Goal: Navigation & Orientation: Find specific page/section

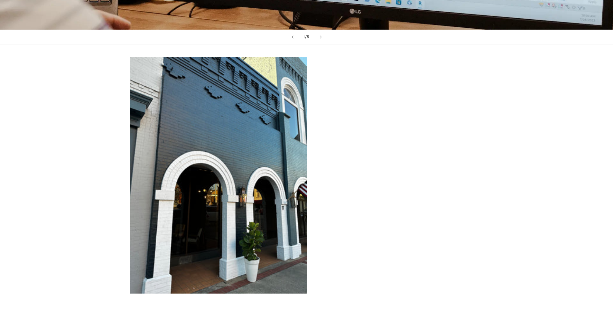
scroll to position [675, 0]
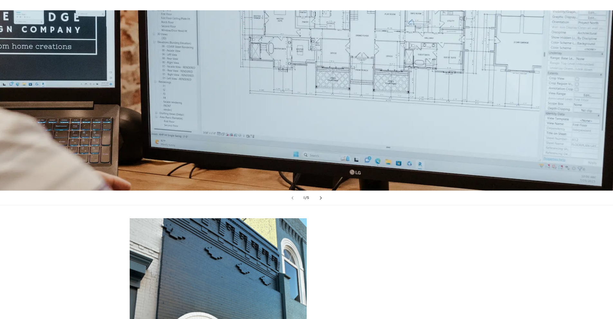
click at [322, 196] on button "Next slide" at bounding box center [321, 198] width 14 height 14
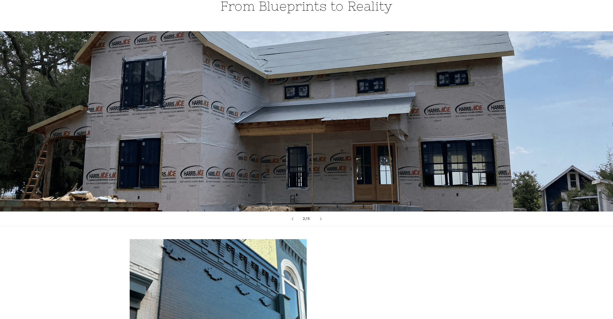
scroll to position [643, 0]
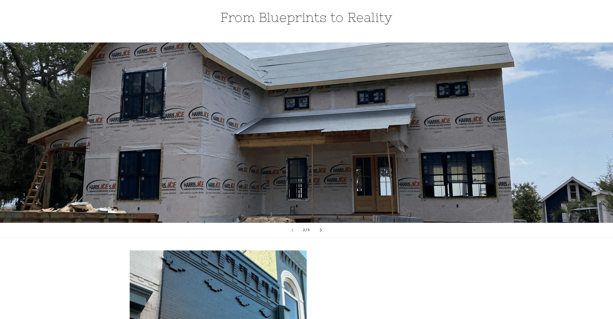
click at [320, 235] on button "Next slide" at bounding box center [321, 230] width 14 height 14
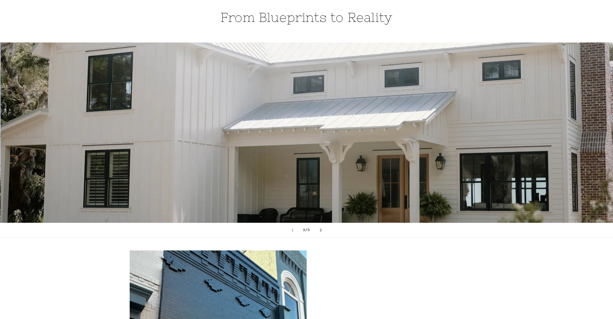
scroll to position [0, 1225]
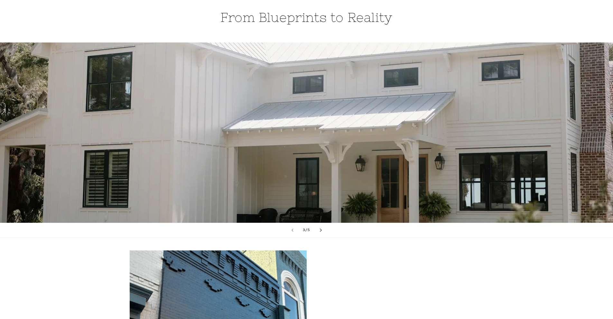
click at [322, 233] on button "Next slide" at bounding box center [321, 230] width 14 height 14
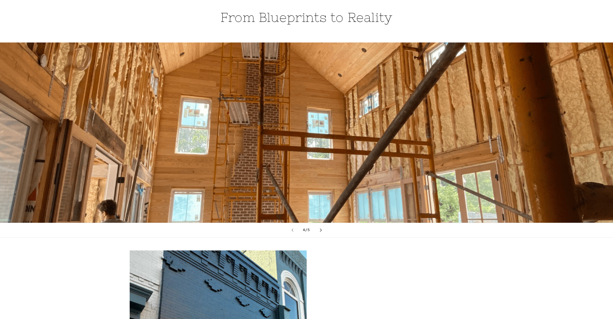
click at [322, 233] on button "Next slide" at bounding box center [321, 230] width 14 height 14
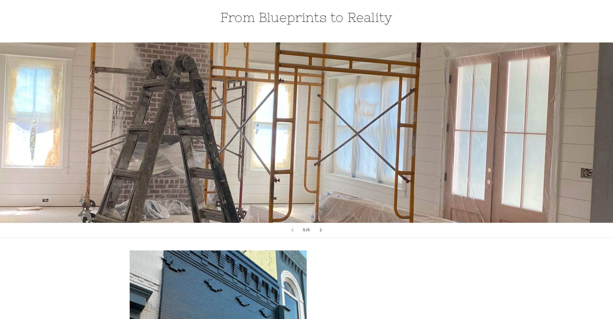
click at [322, 233] on button "Next slide" at bounding box center [321, 230] width 14 height 14
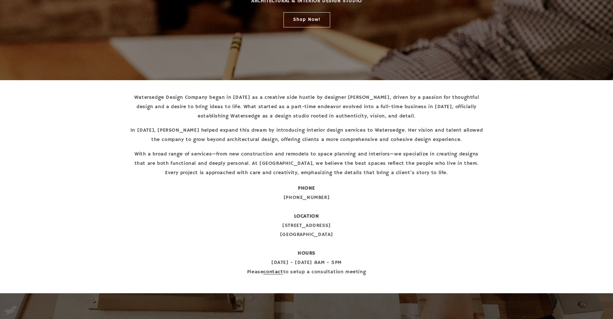
scroll to position [0, 0]
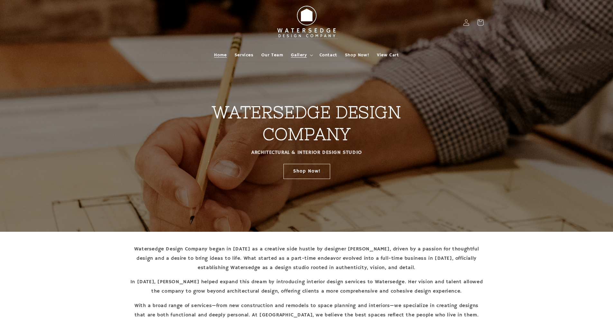
click at [295, 55] on span "Gallery" at bounding box center [299, 55] width 16 height 6
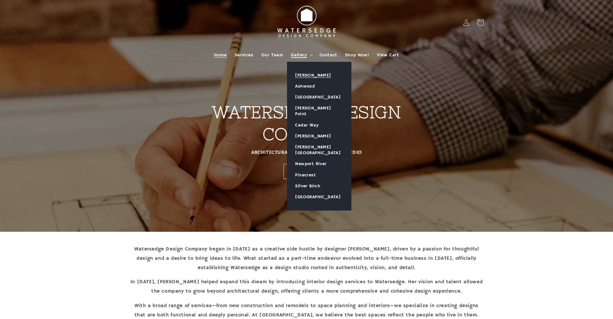
click at [305, 74] on link "[PERSON_NAME]" at bounding box center [319, 75] width 64 height 11
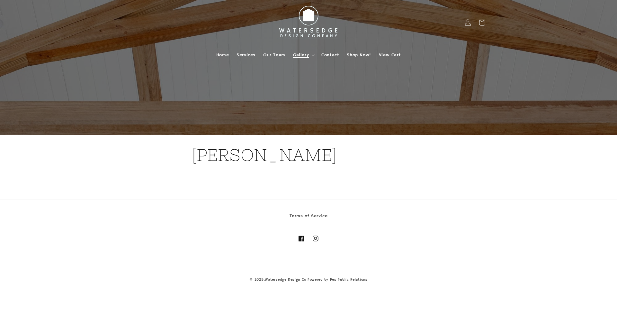
click at [302, 55] on span "Gallery" at bounding box center [301, 55] width 16 height 6
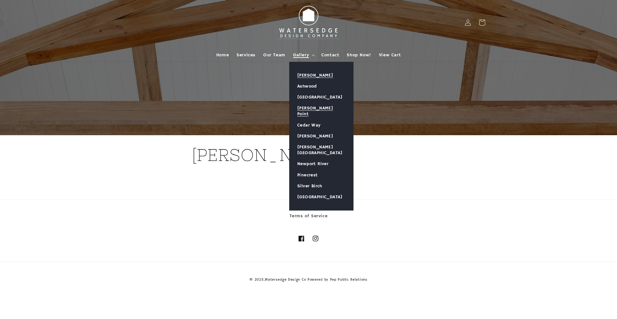
click at [310, 109] on link "[PERSON_NAME] Point" at bounding box center [322, 111] width 64 height 17
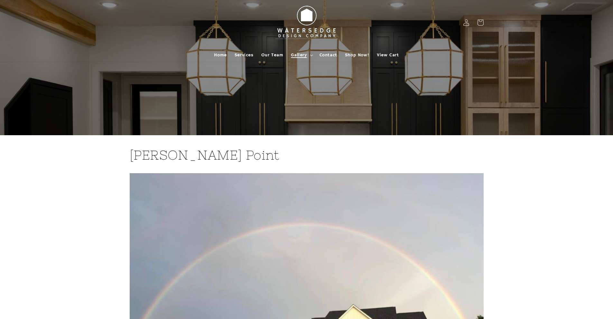
click at [300, 56] on span "Gallery" at bounding box center [299, 55] width 16 height 6
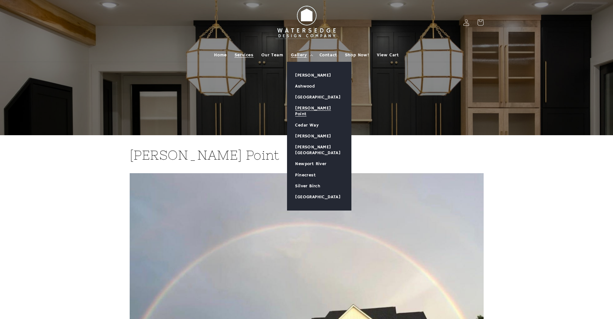
click at [242, 56] on span "Services" at bounding box center [243, 55] width 19 height 6
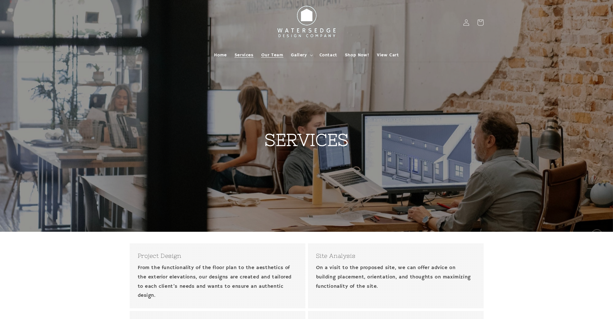
click at [269, 54] on span "Our Team" at bounding box center [272, 55] width 22 height 6
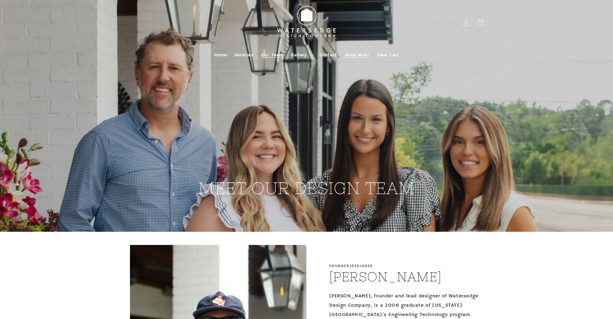
click at [363, 53] on span "Shop Now!" at bounding box center [357, 55] width 24 height 6
